Goal: Information Seeking & Learning: Learn about a topic

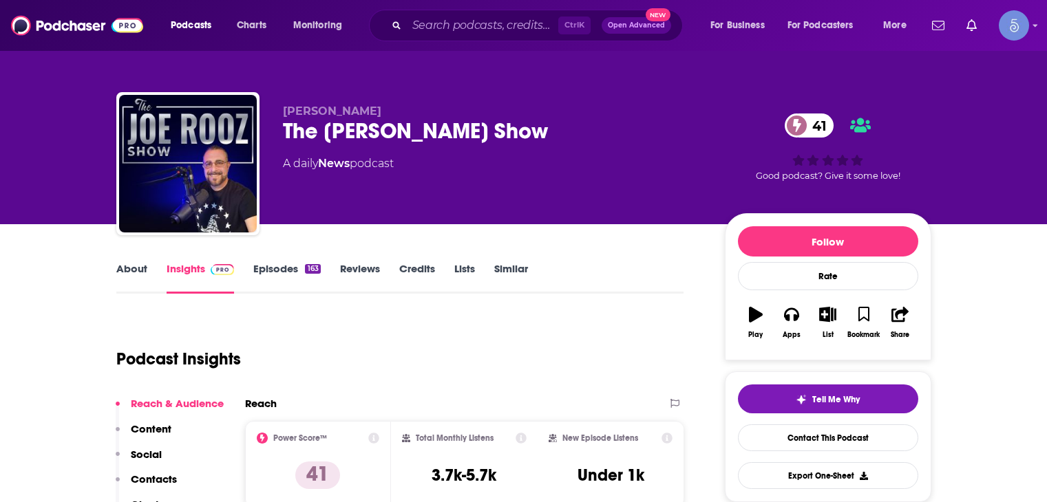
scroll to position [138, 0]
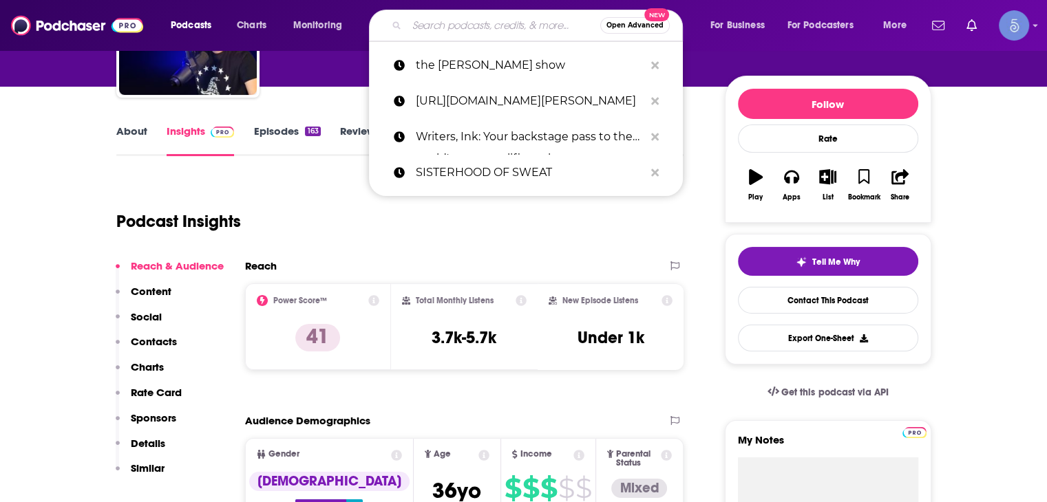
click at [428, 23] on input "Search podcasts, credits, & more..." at bounding box center [503, 25] width 193 height 22
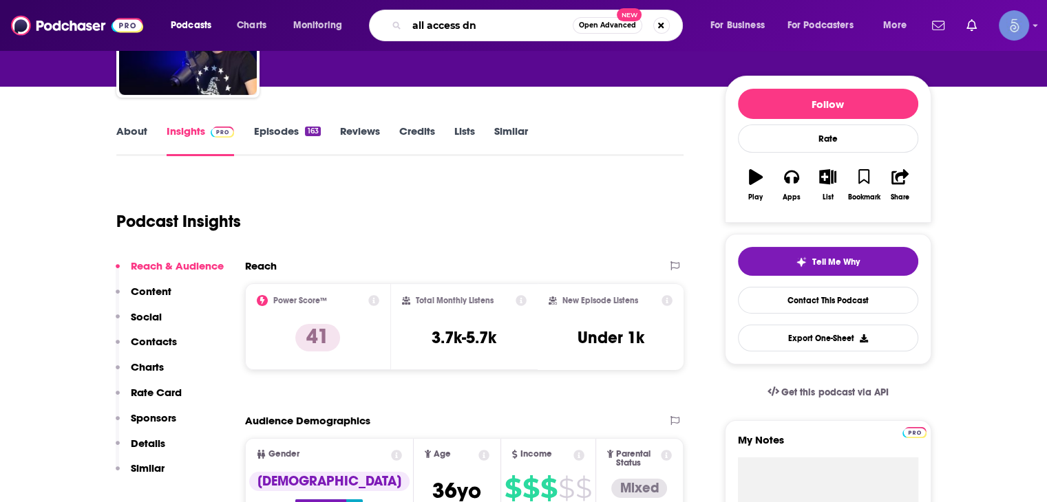
type input "all access dna"
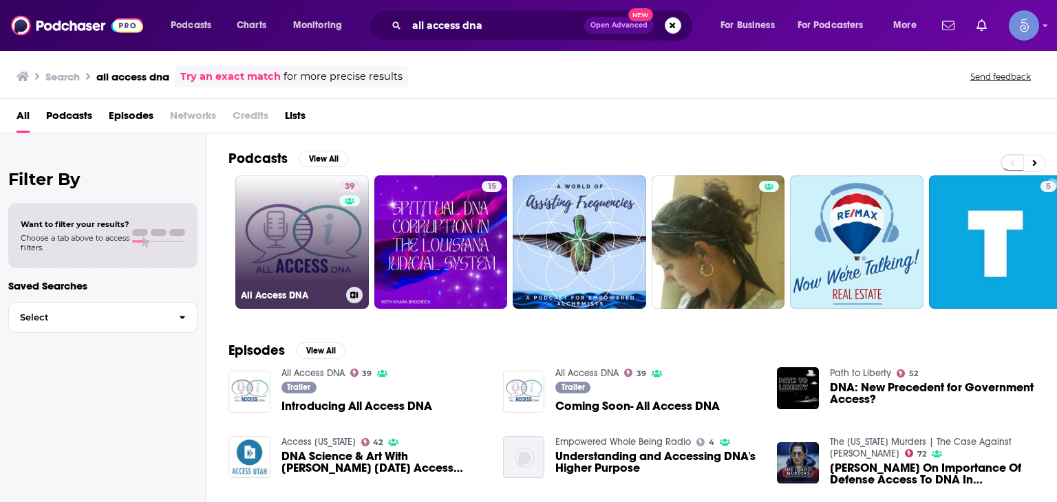
click at [316, 229] on link "39 All Access DNA" at bounding box center [302, 243] width 134 height 134
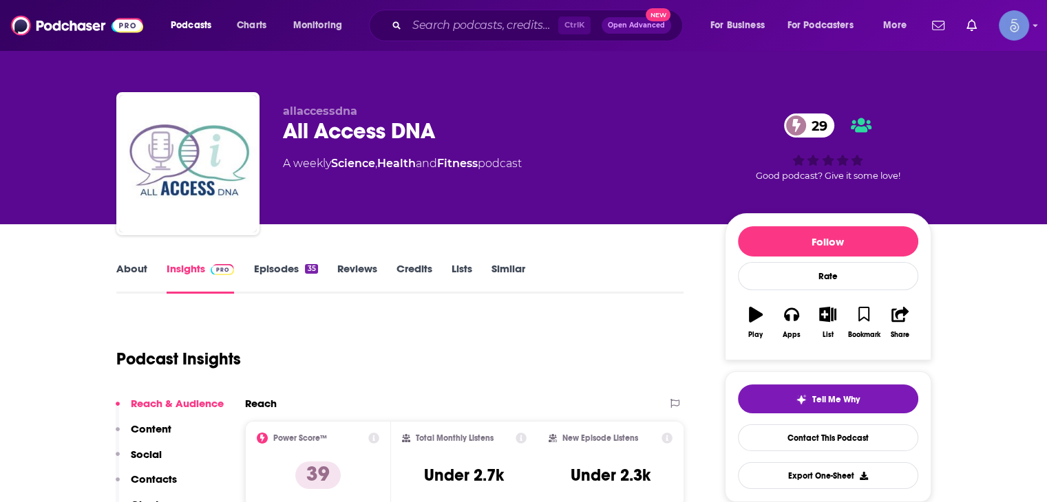
scroll to position [206, 0]
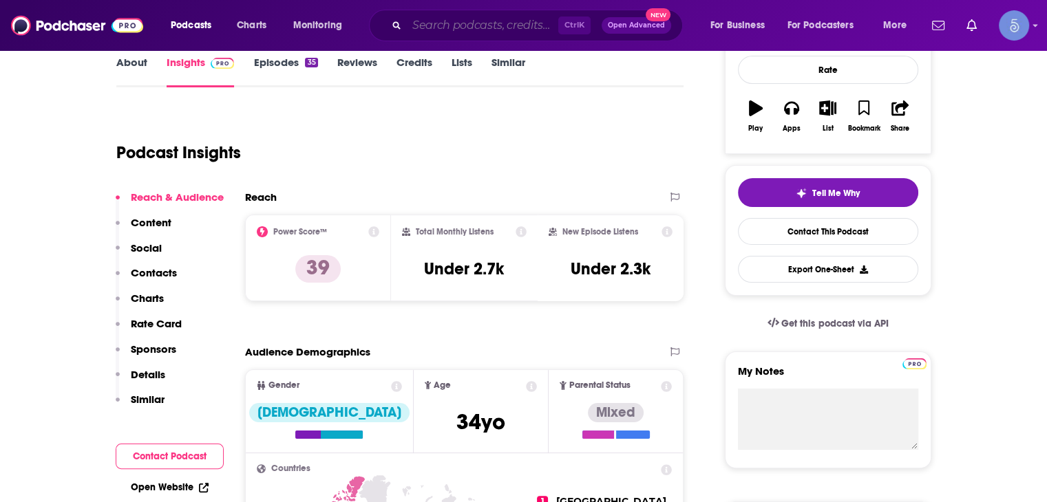
click at [482, 16] on input "Search podcasts, credits, & more..." at bounding box center [482, 25] width 151 height 22
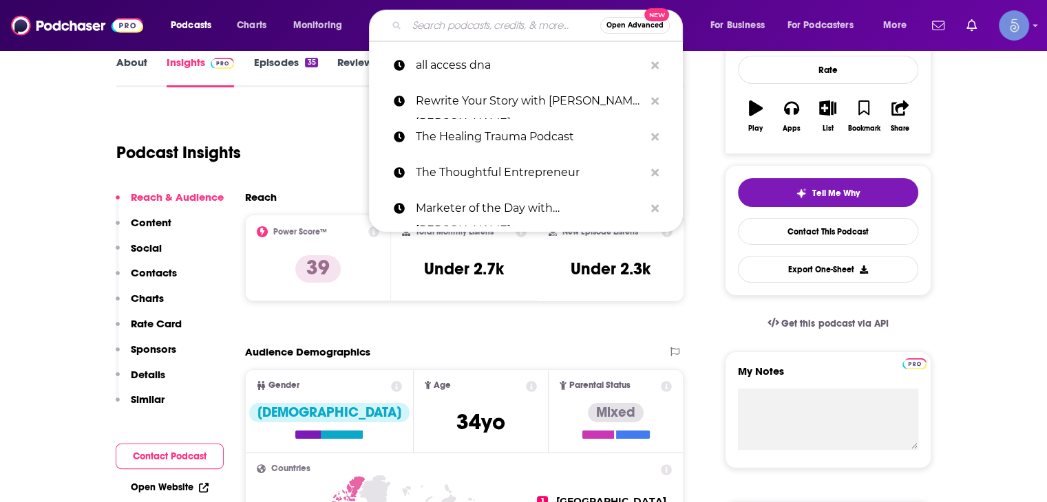
paste input "The SPIRAL UP Podcast with [PERSON_NAME]"
type input "The SPIRAL UP Podcast with [PERSON_NAME]"
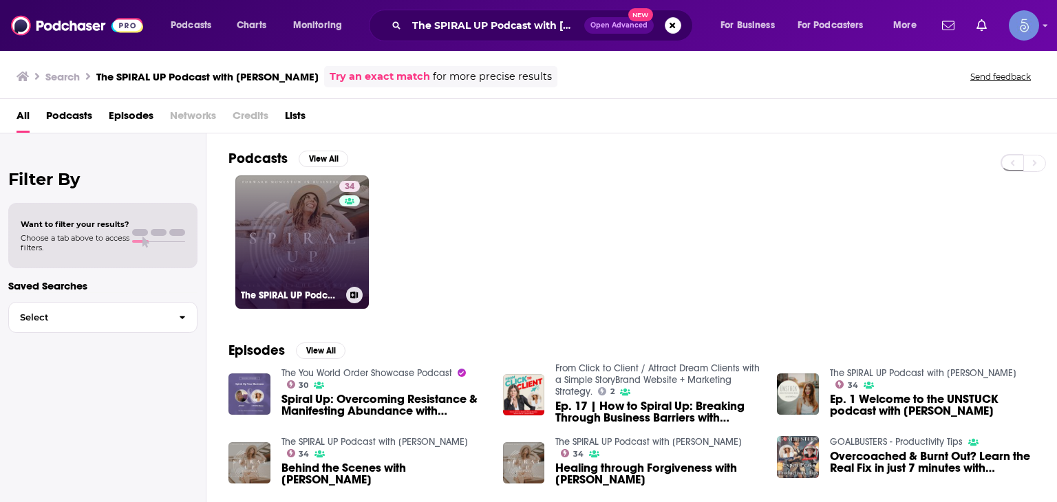
click at [294, 221] on link "34 The SPIRAL UP Podcast with [PERSON_NAME]" at bounding box center [302, 243] width 134 height 134
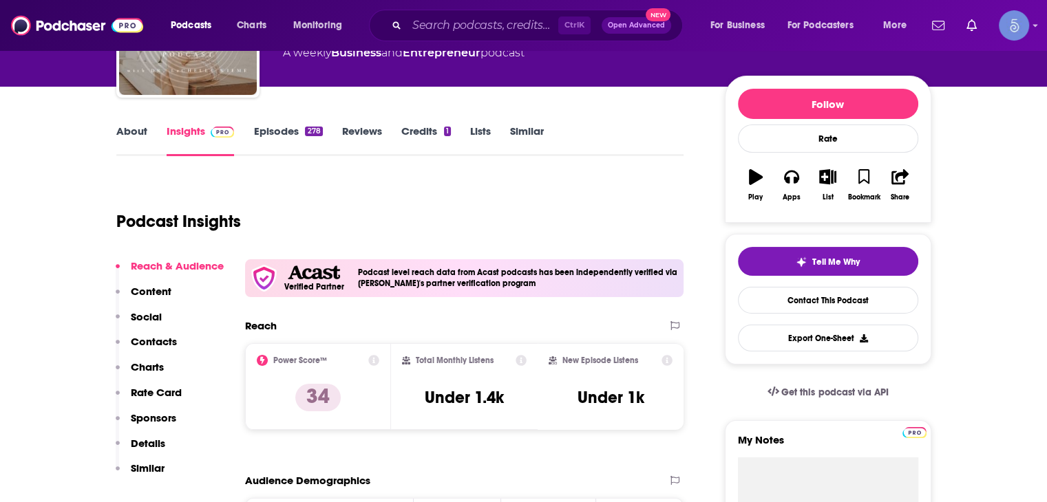
scroll to position [206, 0]
